Goal: Use online tool/utility: Utilize a website feature to perform a specific function

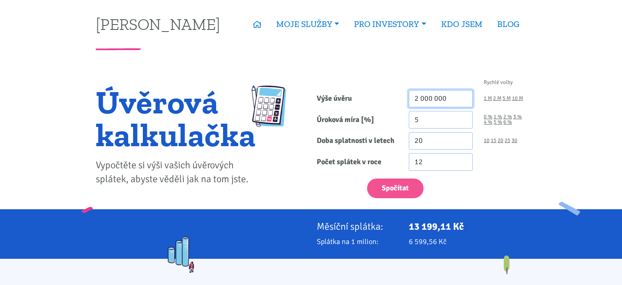
drag, startPoint x: 450, startPoint y: 95, endPoint x: 353, endPoint y: 100, distance: 97.1
click at [353, 100] on div "Výše úvěru 2 000 000 1 M 2 M 5 M 10 M" at bounding box center [421, 99] width 221 height 18
type input "3 200 000"
click at [516, 142] on link "30" at bounding box center [515, 140] width 6 height 5
type input "30"
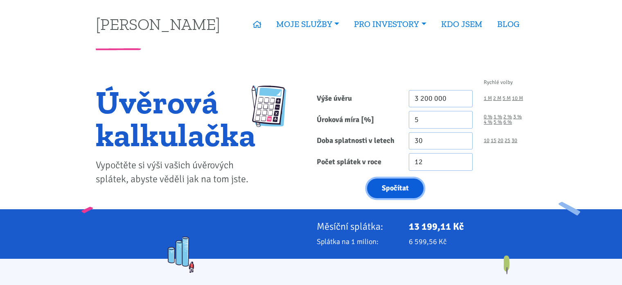
click at [397, 188] on button "Spočítat" at bounding box center [395, 189] width 57 height 20
type input "3200000"
click at [507, 139] on link "25" at bounding box center [508, 140] width 6 height 5
type input "25"
click at [403, 184] on button "Spočítat" at bounding box center [395, 189] width 57 height 20
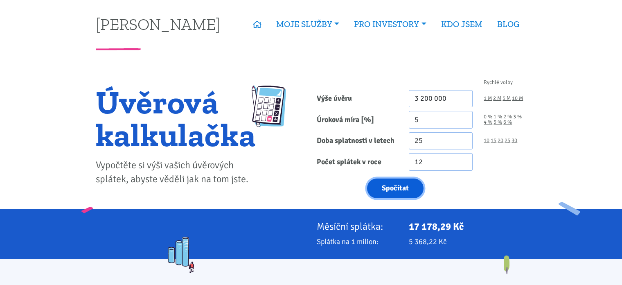
type input "3200000"
click at [502, 141] on link "20" at bounding box center [501, 140] width 6 height 5
type input "20"
click at [399, 186] on button "Spočítat" at bounding box center [395, 189] width 57 height 20
type input "3200000"
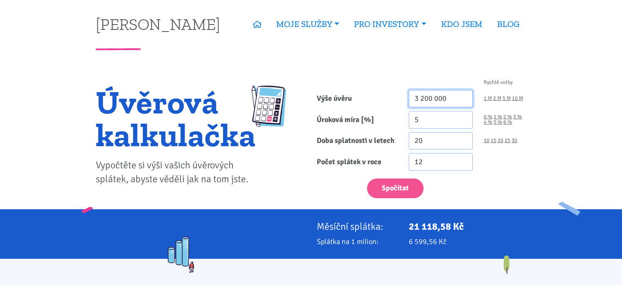
drag, startPoint x: 455, startPoint y: 94, endPoint x: 381, endPoint y: 95, distance: 74.1
click at [381, 95] on div "Výše úvěru 3 200 000 1 M 2 M 5 M 10 M" at bounding box center [421, 99] width 221 height 18
type input "4 000 000"
click at [514, 141] on link "30" at bounding box center [515, 140] width 6 height 5
type input "30"
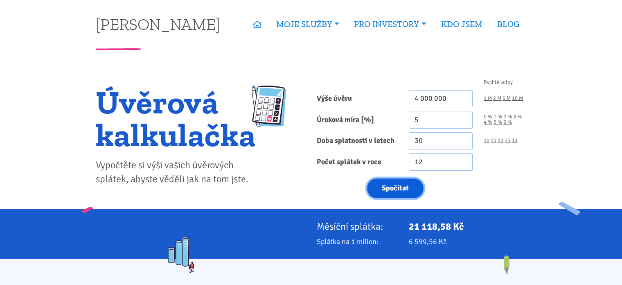
click at [397, 185] on button "Spočítat" at bounding box center [395, 189] width 57 height 20
type input "4000000"
